Goal: Find specific page/section: Find specific page/section

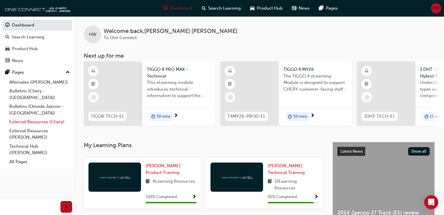
click at [39, 118] on link "External Resources (Chery)" at bounding box center [39, 122] width 65 height 9
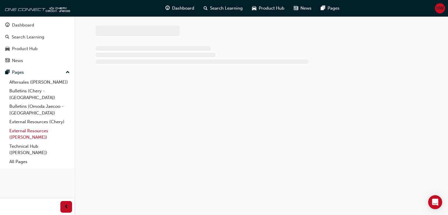
click at [51, 130] on link "External Resources ([PERSON_NAME])" at bounding box center [39, 134] width 65 height 15
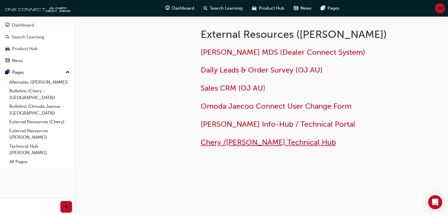
click at [275, 143] on span "Chery /[PERSON_NAME] Technical Hub" at bounding box center [268, 142] width 135 height 9
click at [245, 143] on span "Chery /[PERSON_NAME] Technical Hub" at bounding box center [268, 142] width 135 height 9
